Goal: Task Accomplishment & Management: Manage account settings

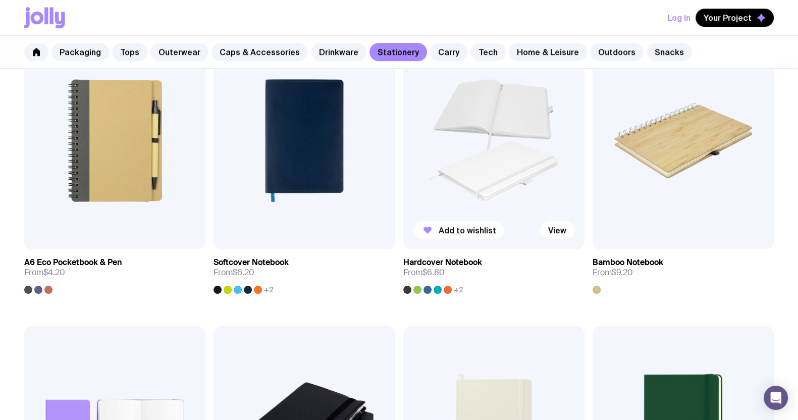
click at [465, 157] on img at bounding box center [493, 141] width 181 height 218
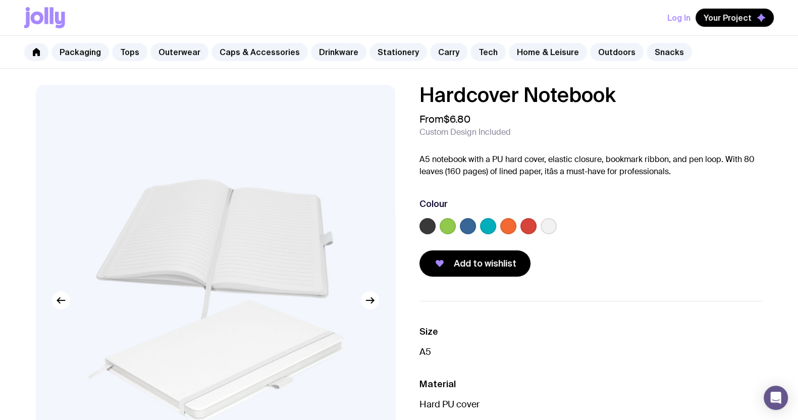
click at [495, 225] on div at bounding box center [488, 226] width 16 height 16
click at [486, 224] on label at bounding box center [488, 226] width 16 height 16
click at [0, 0] on input "radio" at bounding box center [0, 0] width 0 height 0
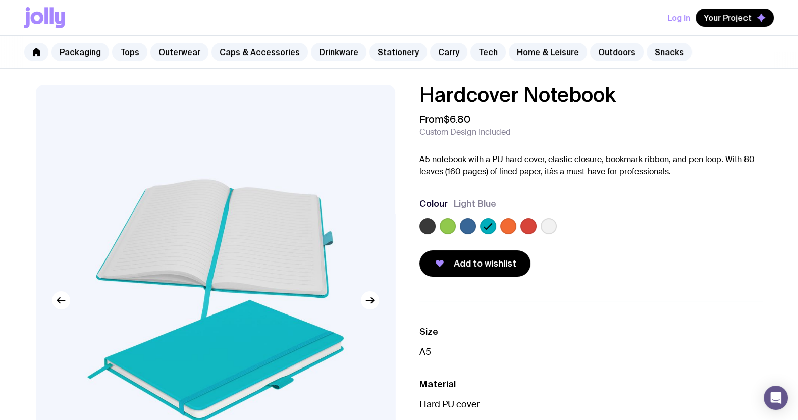
click at [550, 222] on label at bounding box center [549, 226] width 16 height 16
click at [0, 0] on input "radio" at bounding box center [0, 0] width 0 height 0
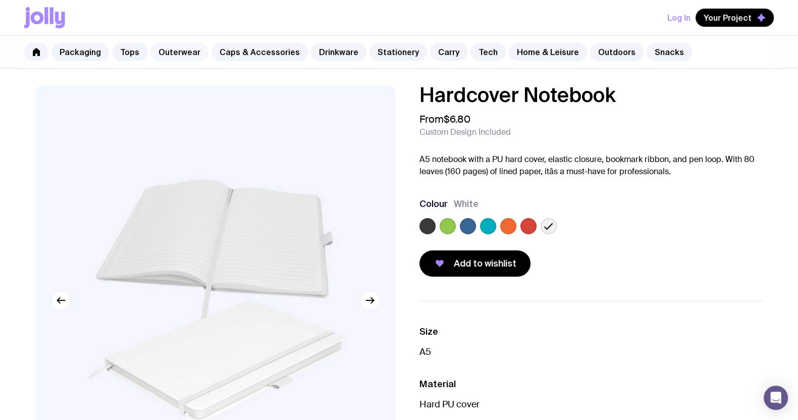
click at [160, 49] on link "Outerwear" at bounding box center [179, 52] width 58 height 18
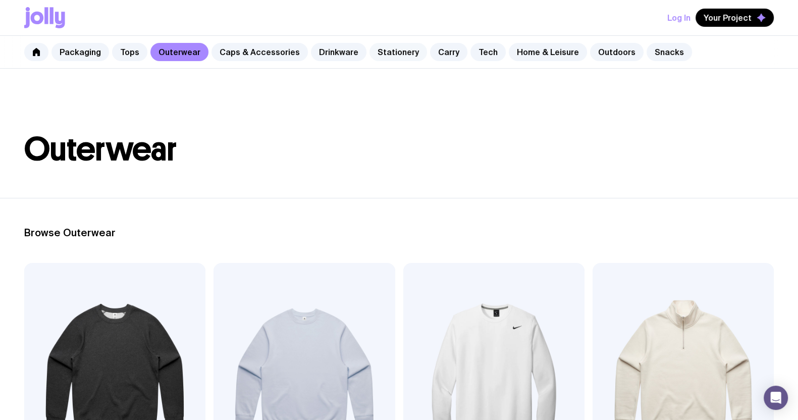
click at [376, 51] on link "Stationery" at bounding box center [399, 52] width 58 height 18
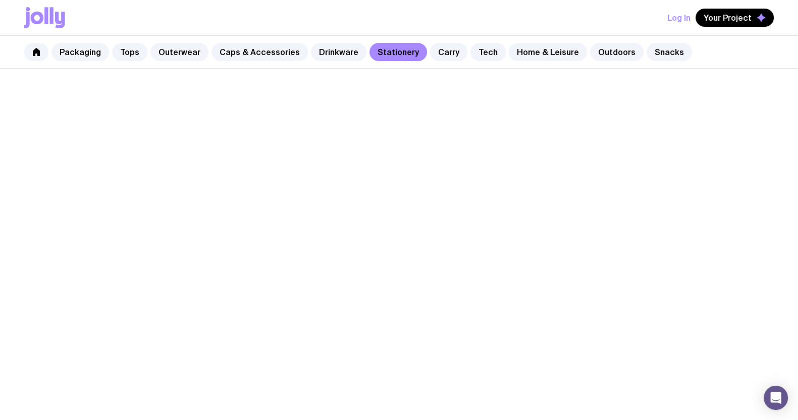
scroll to position [252, 0]
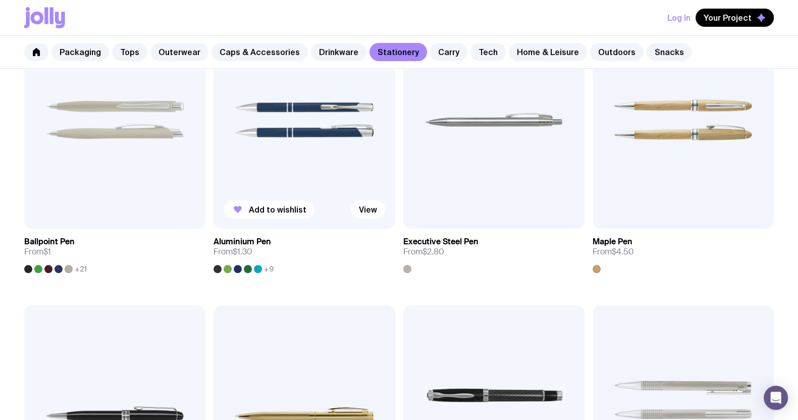
click at [264, 178] on img at bounding box center [304, 120] width 181 height 218
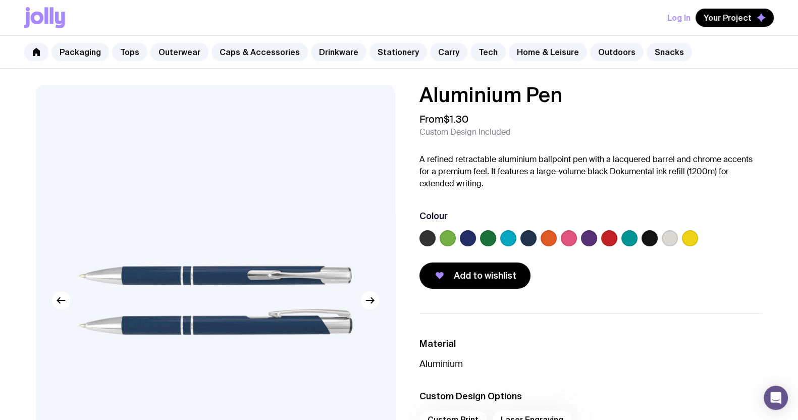
click at [668, 238] on label at bounding box center [670, 238] width 16 height 16
click at [0, 0] on input "radio" at bounding box center [0, 0] width 0 height 0
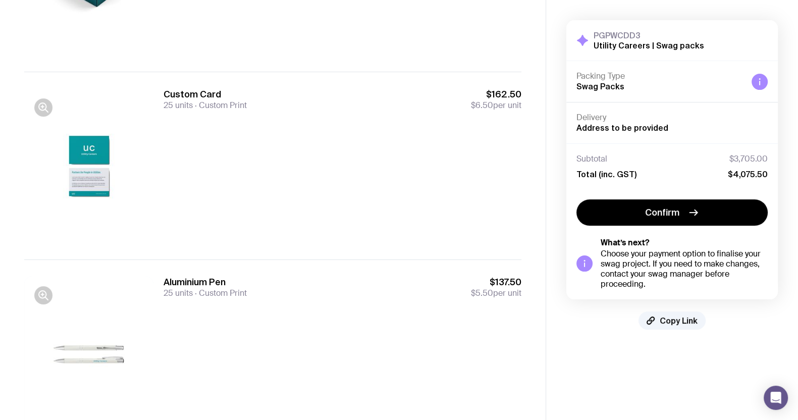
scroll to position [324, 0]
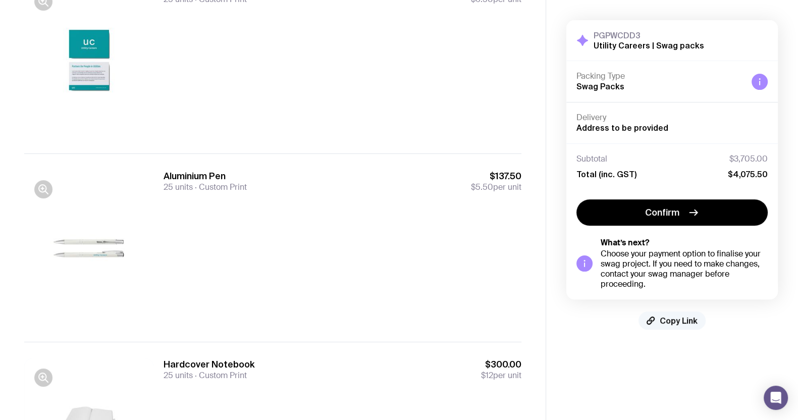
click at [682, 317] on span "Copy Link" at bounding box center [679, 321] width 38 height 10
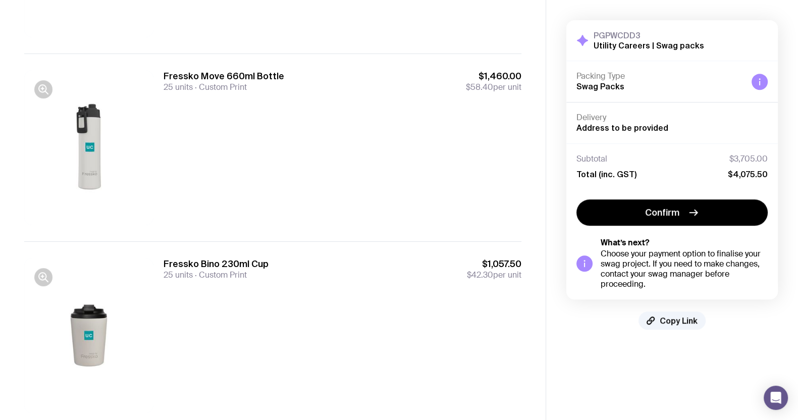
scroll to position [829, 0]
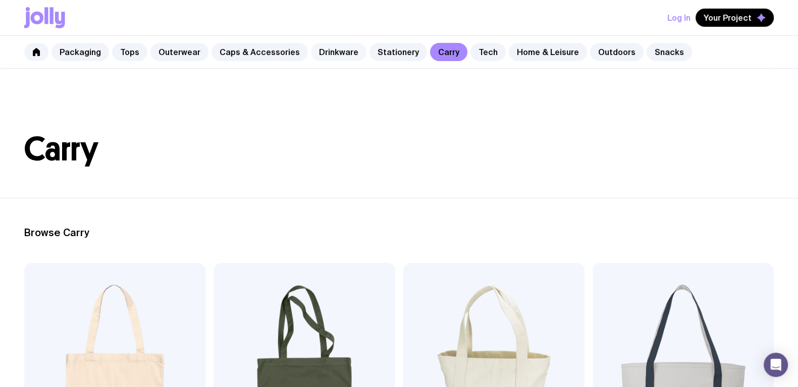
click at [326, 47] on link "Drinkware" at bounding box center [339, 52] width 56 height 18
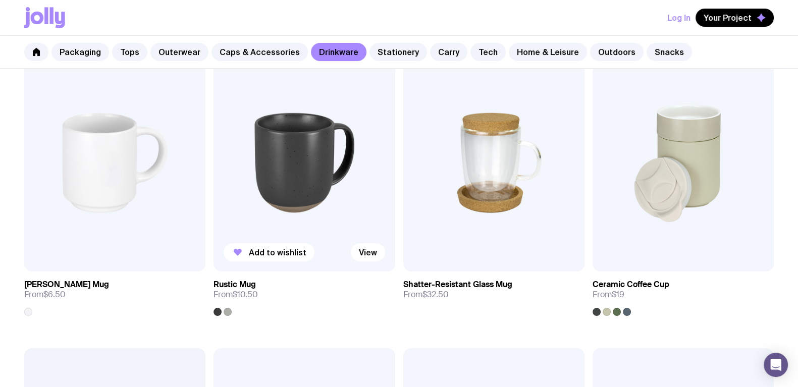
scroll to position [252, 0]
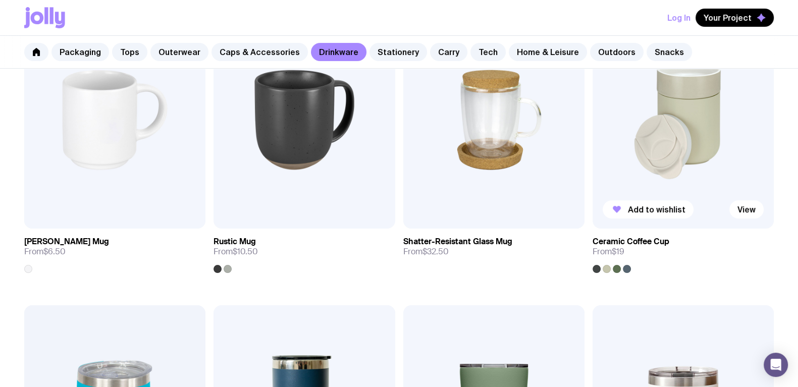
click at [674, 118] on img at bounding box center [683, 120] width 181 height 218
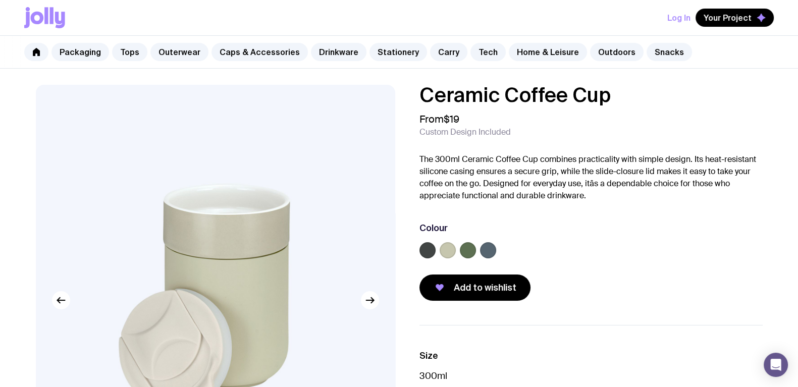
click at [491, 247] on label at bounding box center [488, 250] width 16 height 16
click at [0, 0] on input "radio" at bounding box center [0, 0] width 0 height 0
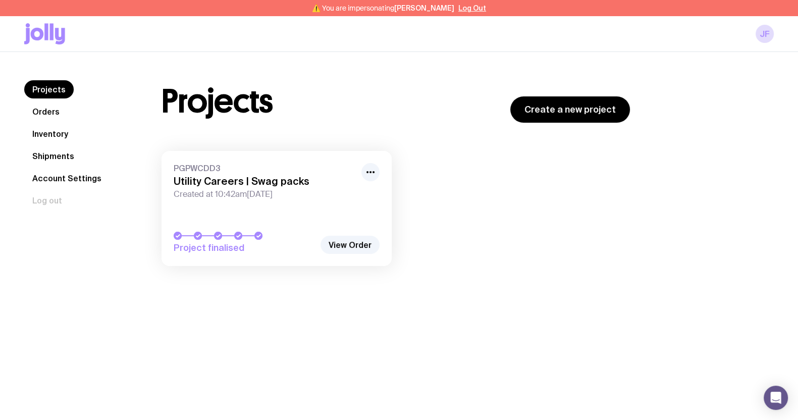
click at [42, 106] on link "Orders" at bounding box center [45, 112] width 43 height 18
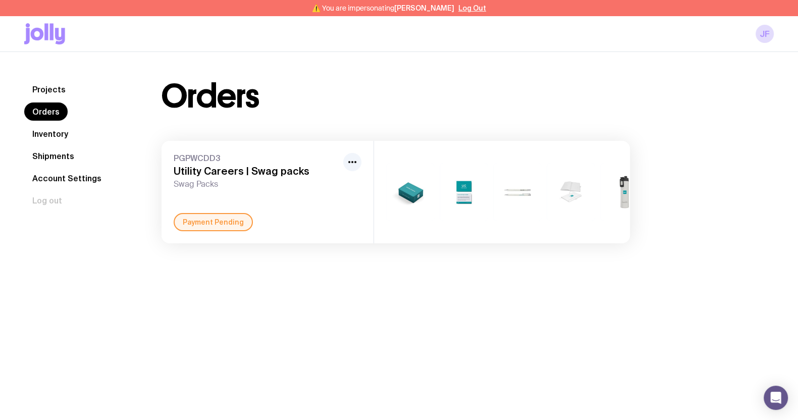
click at [242, 185] on span "Swag Packs" at bounding box center [257, 184] width 166 height 10
click at [242, 186] on span "Swag Packs" at bounding box center [257, 184] width 166 height 10
click at [217, 226] on div "Payment Pending" at bounding box center [213, 222] width 79 height 18
click at [44, 84] on link "Projects" at bounding box center [48, 89] width 49 height 18
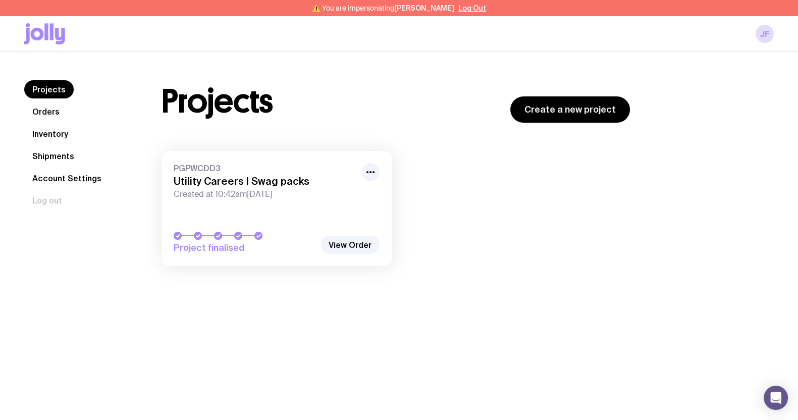
click at [217, 208] on link "PGPWCDD3 Utility Careers | Swag packs Created at 10:42am, Tue 12th Aug 2025 Pro…" at bounding box center [277, 208] width 230 height 115
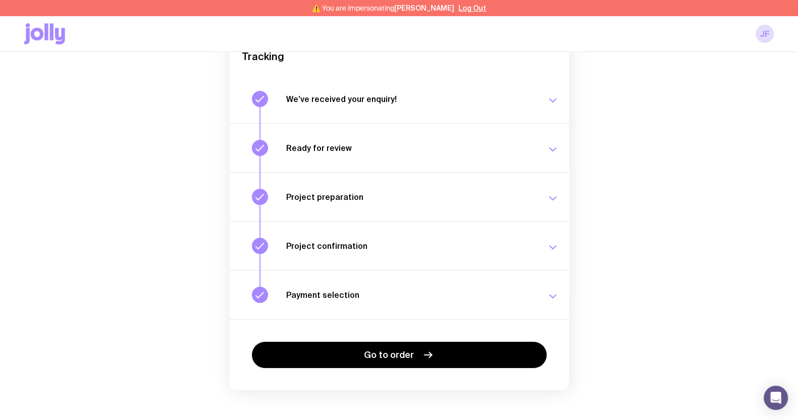
scroll to position [121, 0]
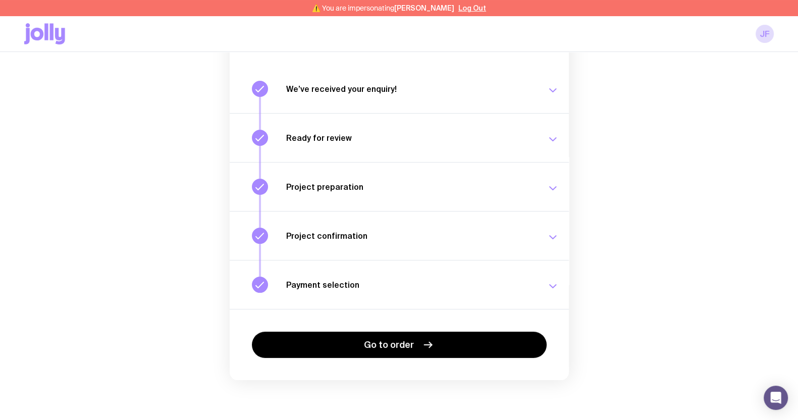
click at [559, 285] on button "Payment selection Choose your payment option to finalise your swag project. Wed…" at bounding box center [399, 284] width 339 height 49
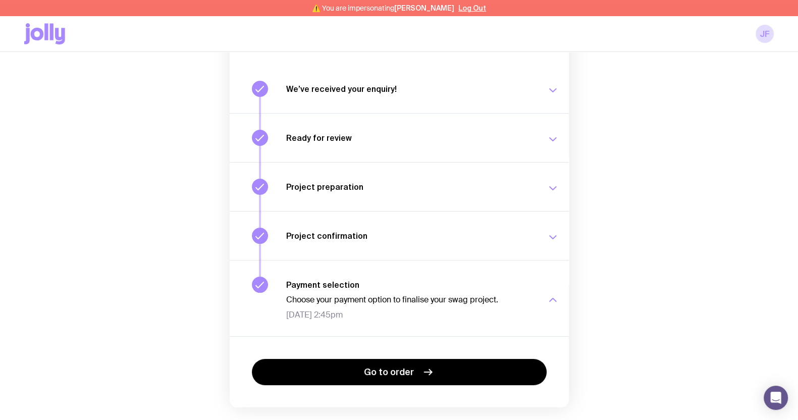
click at [460, 299] on p "Choose your payment option to finalise your swag project." at bounding box center [410, 300] width 248 height 10
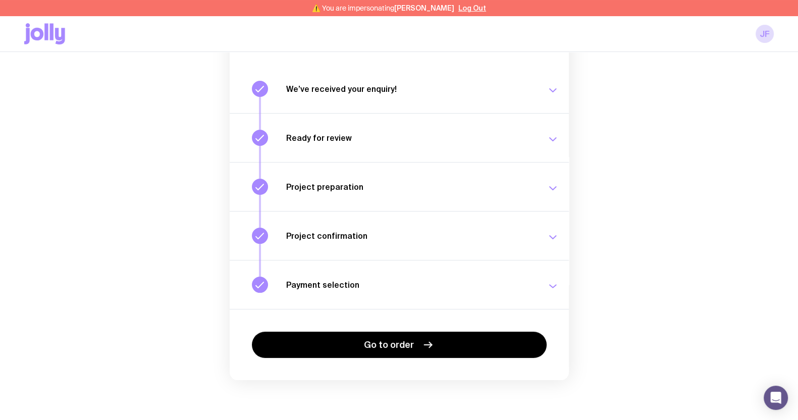
click at [458, 299] on button "Payment selection Choose your payment option to finalise your swag project. Wed…" at bounding box center [399, 284] width 339 height 49
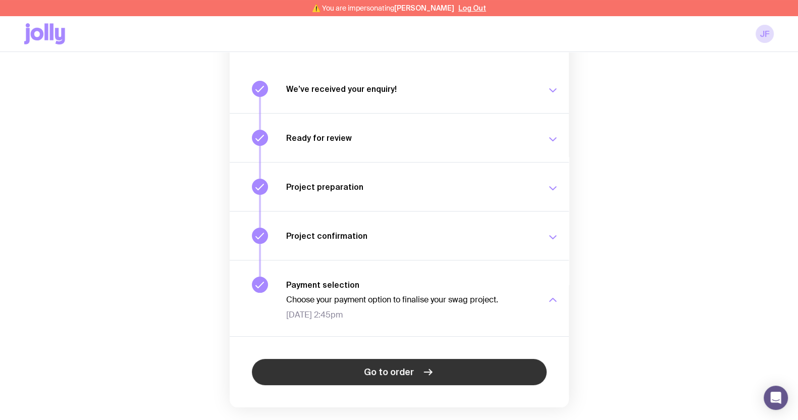
click at [385, 380] on link "Go to order" at bounding box center [399, 372] width 295 height 26
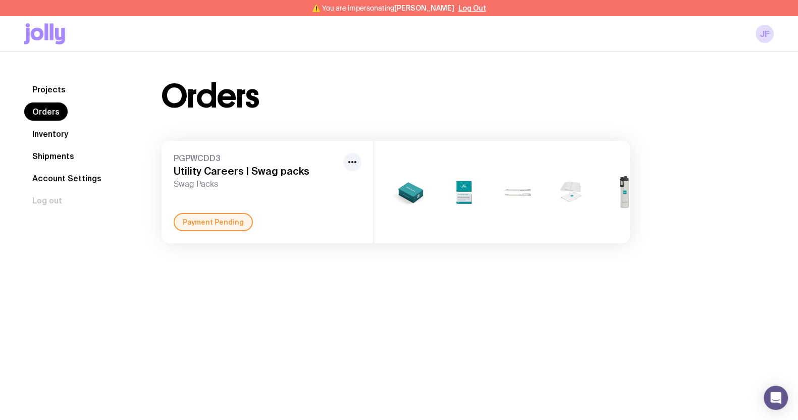
click at [367, 161] on div "PGPWCDD3 Utility Careers | Swag packs Swag Packs Payment Pending" at bounding box center [268, 192] width 212 height 103
click at [353, 162] on circle "button" at bounding box center [352, 162] width 2 height 2
click at [355, 116] on div "Orders PGPWCDD3 Utility Careers | Swag packs Swag Packs Rename Payment Pending …" at bounding box center [395, 161] width 517 height 163
click at [57, 133] on link "Inventory" at bounding box center [50, 134] width 52 height 18
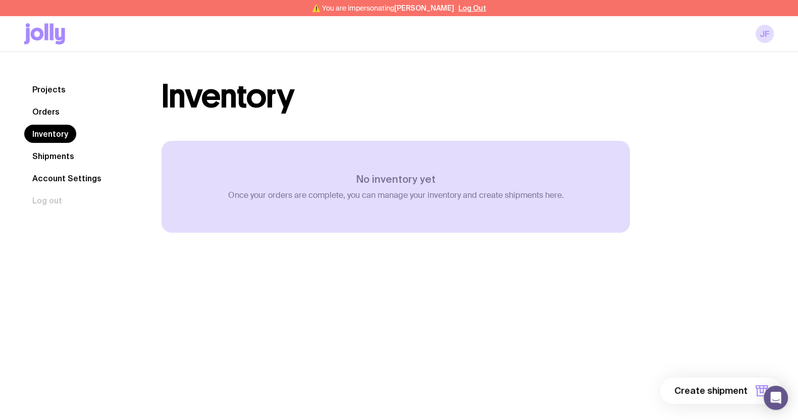
click at [50, 109] on link "Orders" at bounding box center [45, 112] width 43 height 18
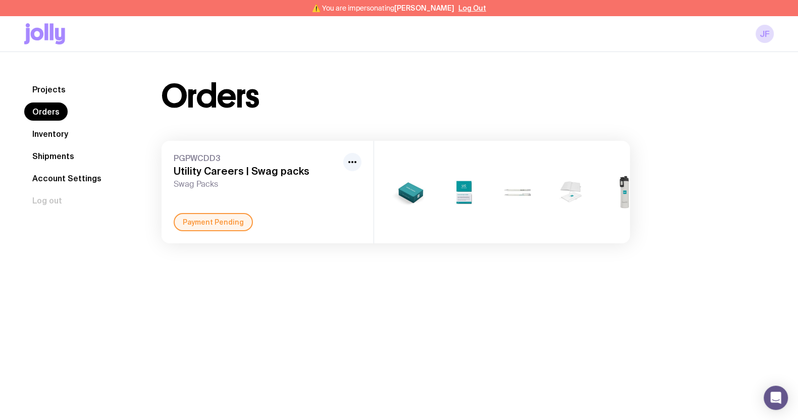
click at [59, 155] on link "Shipments" at bounding box center [53, 156] width 58 height 18
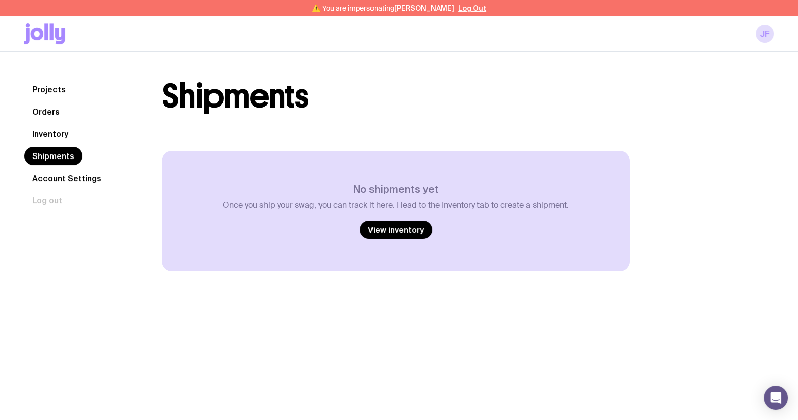
click at [61, 87] on link "Projects" at bounding box center [48, 89] width 49 height 18
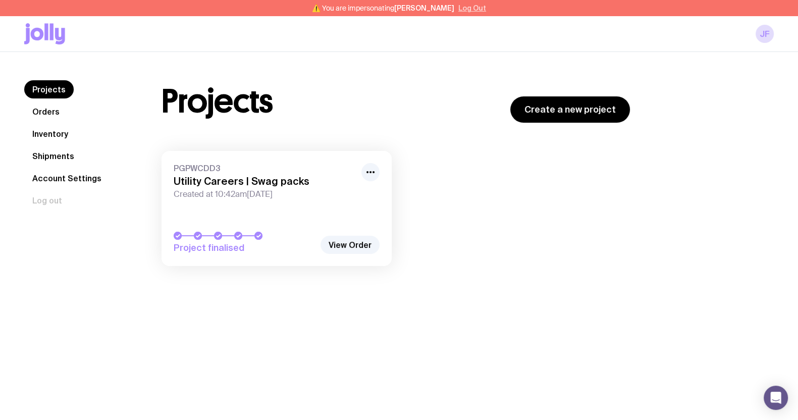
click at [470, 8] on button "Log Out" at bounding box center [473, 8] width 28 height 8
